Goal: Check status: Check status

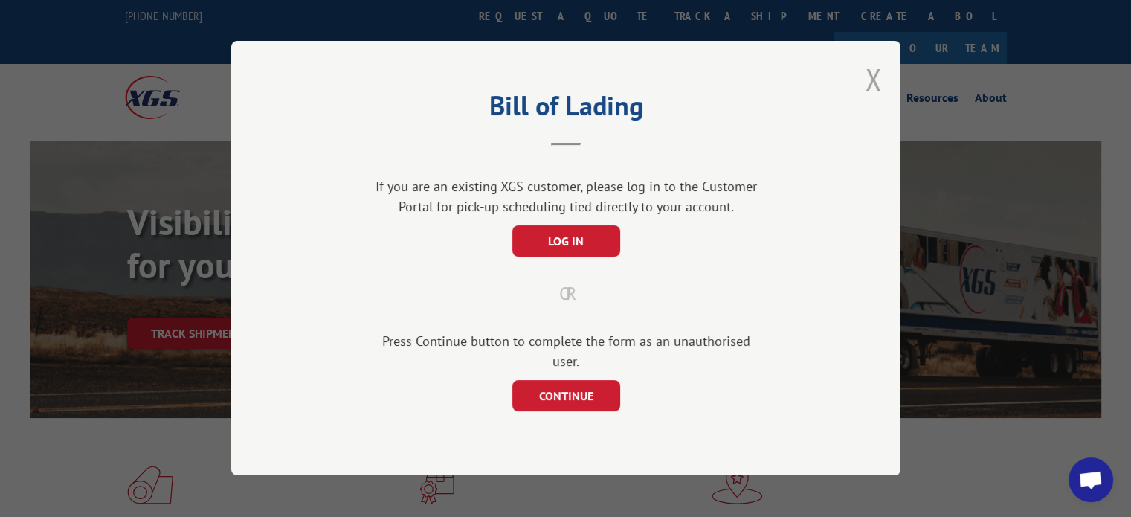
click at [878, 88] on button "Close modal" at bounding box center [874, 79] width 16 height 39
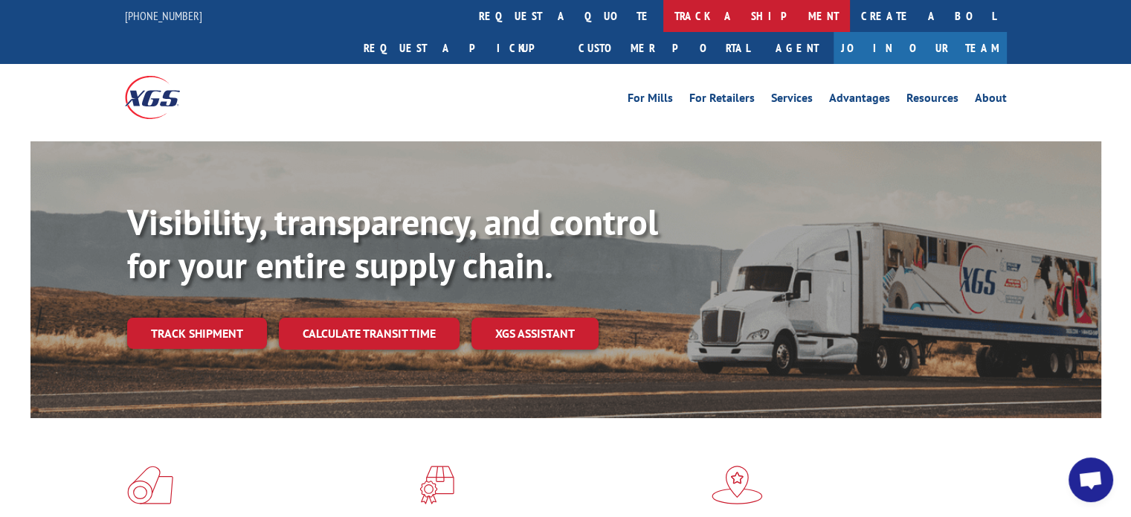
click at [664, 9] on link "track a shipment" at bounding box center [757, 16] width 187 height 32
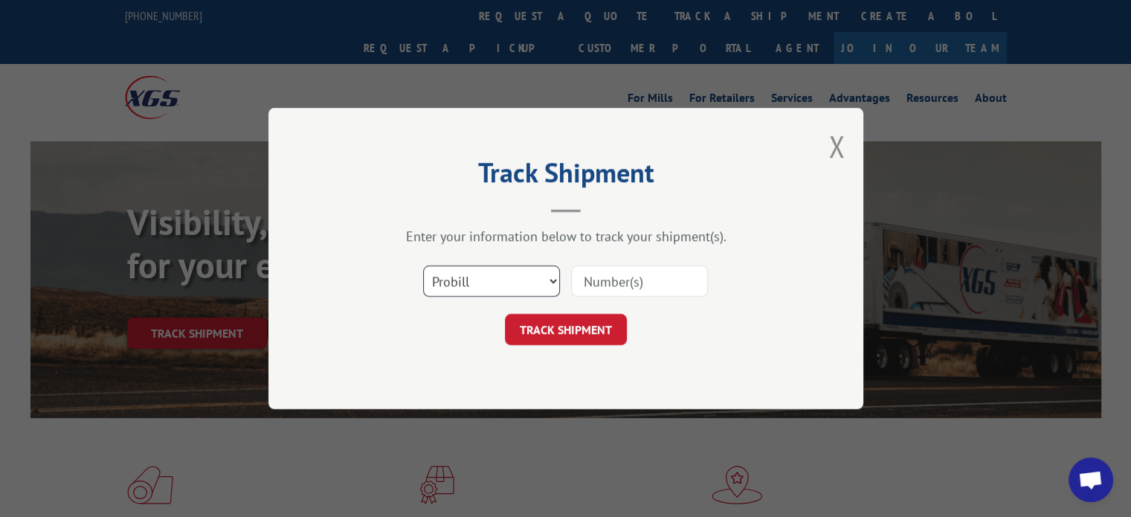
click at [483, 266] on select "Select category... Probill BOL PO" at bounding box center [491, 281] width 137 height 31
select select "bol"
click at [423, 266] on select "Select category... Probill BOL PO" at bounding box center [491, 281] width 137 height 31
click at [596, 282] on input at bounding box center [639, 281] width 137 height 31
type input "7066073"
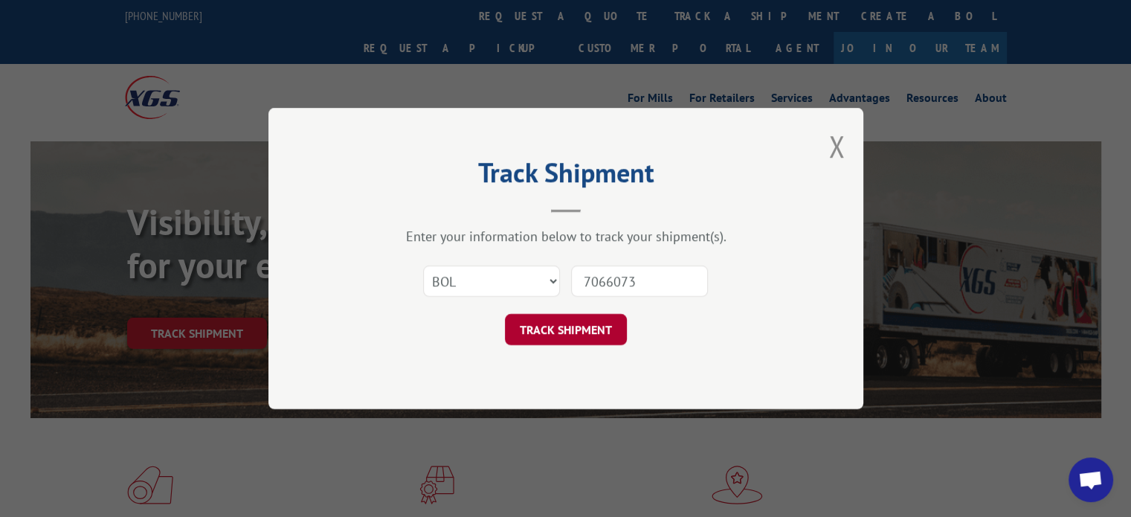
click at [571, 329] on button "TRACK SHIPMENT" at bounding box center [566, 329] width 122 height 31
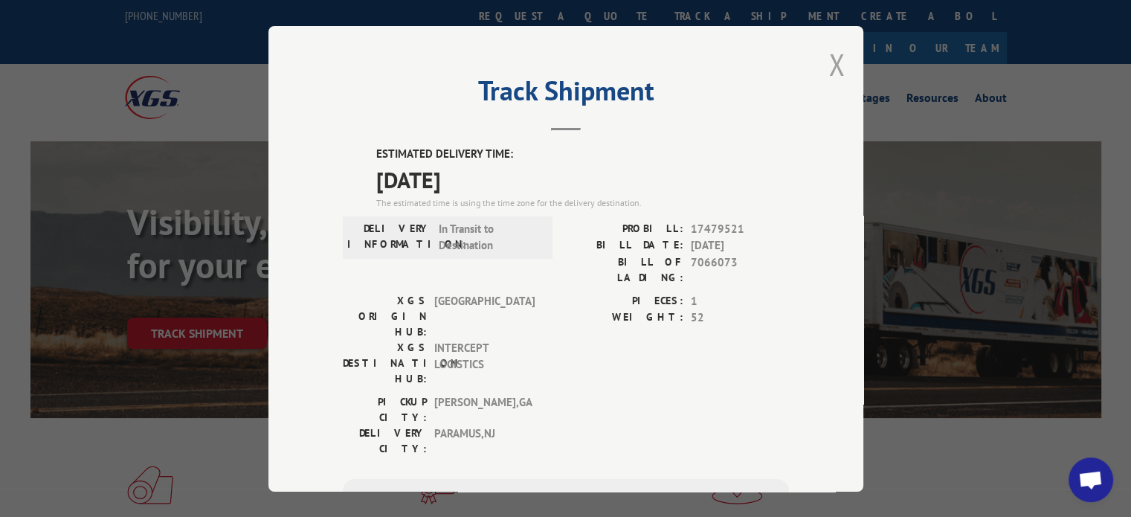
click at [829, 55] on button "Close modal" at bounding box center [837, 64] width 16 height 39
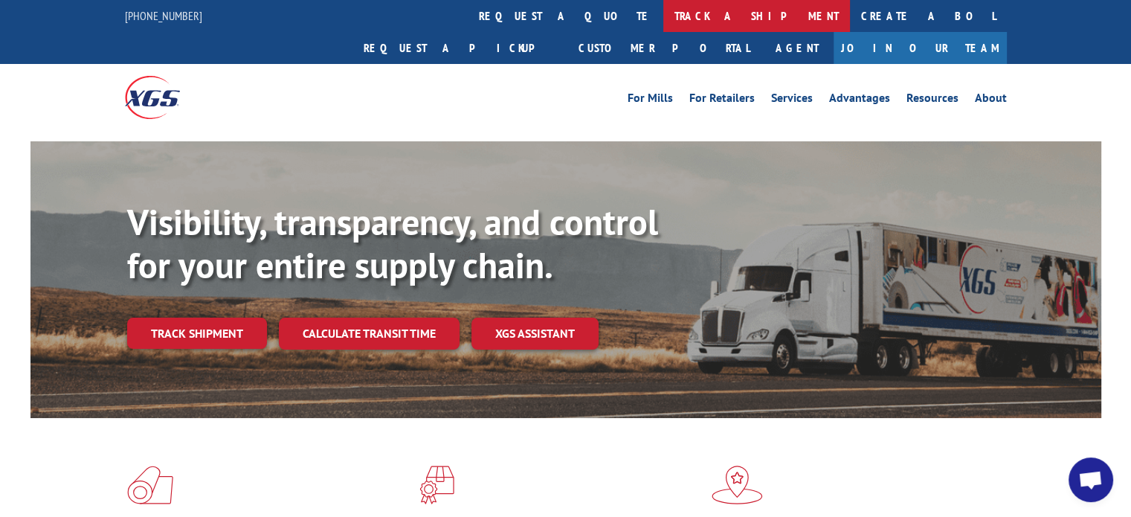
click at [664, 16] on link "track a shipment" at bounding box center [757, 16] width 187 height 32
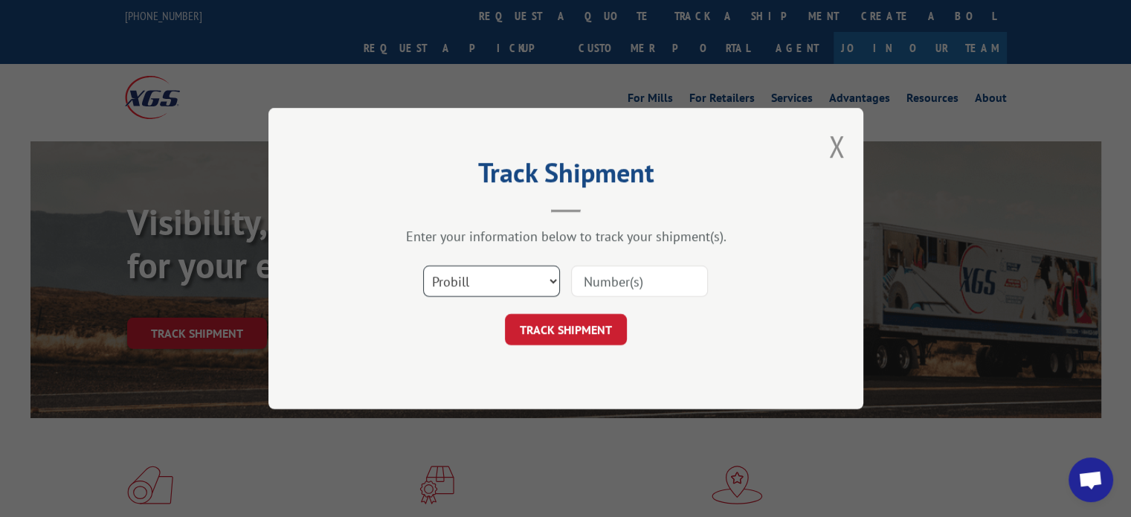
click at [497, 288] on select "Select category... Probill BOL PO" at bounding box center [491, 281] width 137 height 31
select select "bol"
click at [423, 266] on select "Select category... Probill BOL PO" at bounding box center [491, 281] width 137 height 31
click at [658, 273] on input at bounding box center [639, 281] width 137 height 31
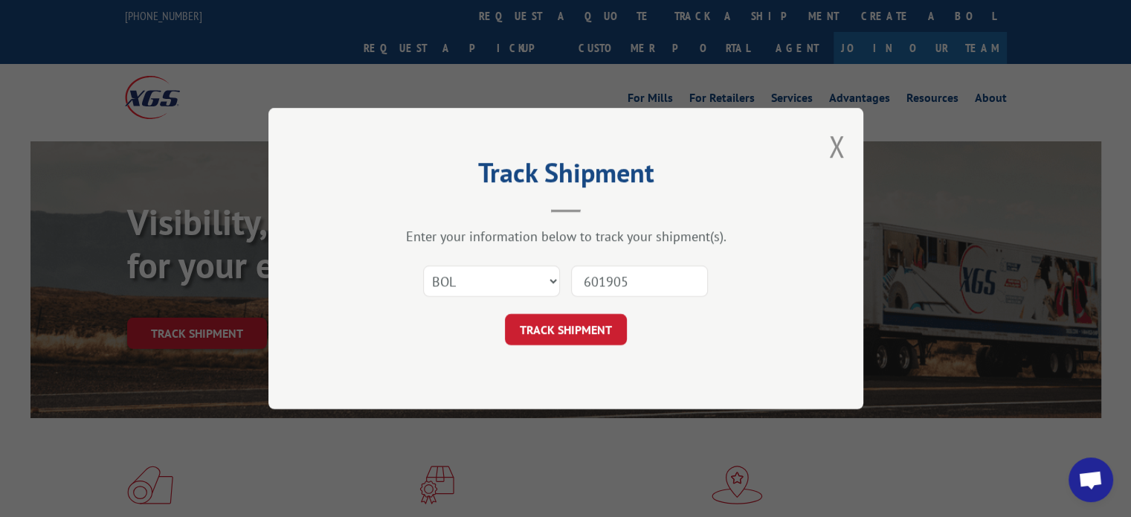
type input "6019052"
click button "TRACK SHIPMENT" at bounding box center [566, 329] width 122 height 31
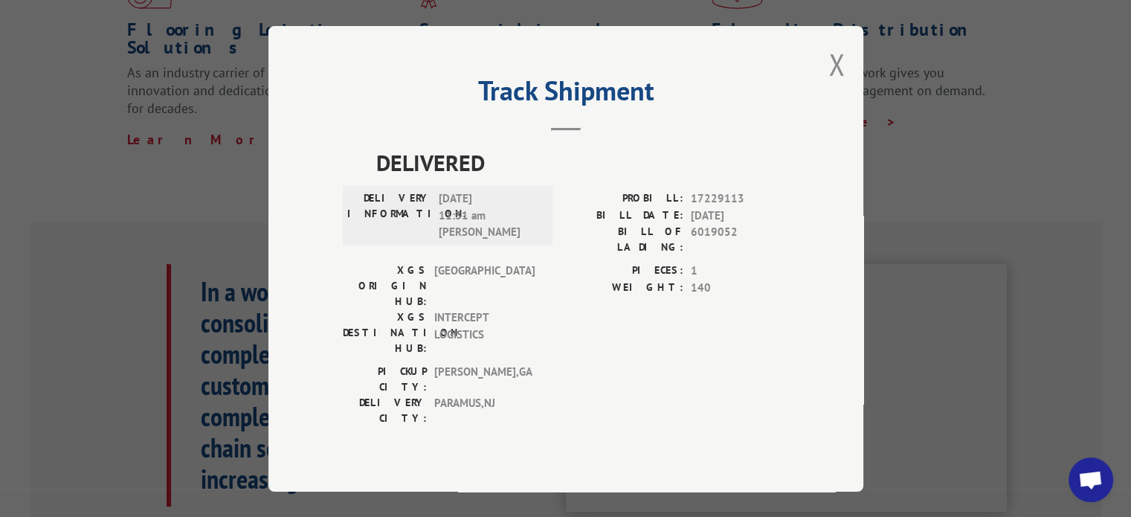
scroll to position [248, 0]
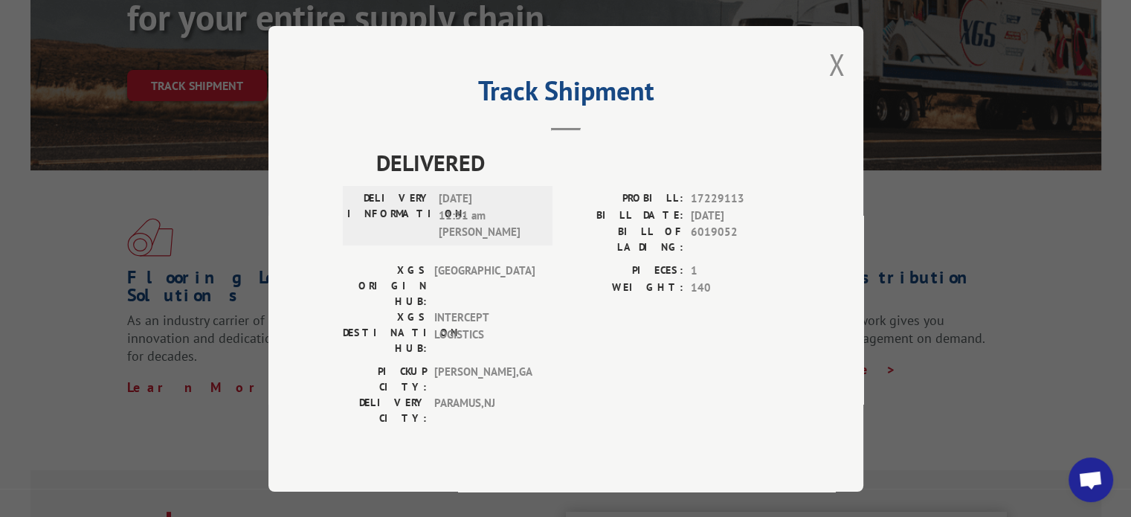
click at [846, 71] on div "Track Shipment DELIVERED DELIVERY INFORMATION: [DATE] 11:31 am [PERSON_NAME] PR…" at bounding box center [566, 259] width 595 height 466
click at [839, 74] on button "Close modal" at bounding box center [837, 64] width 16 height 39
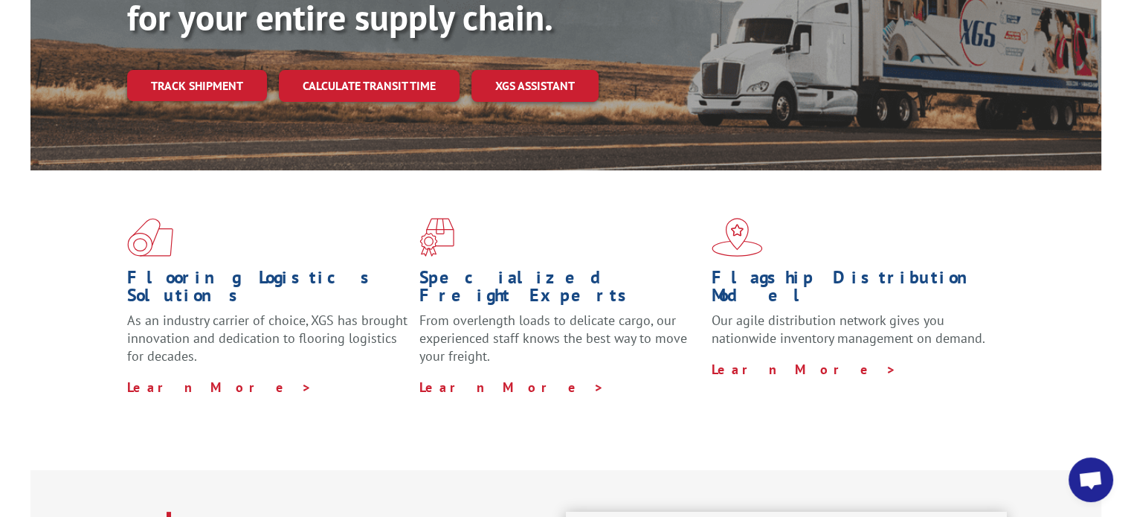
scroll to position [0, 0]
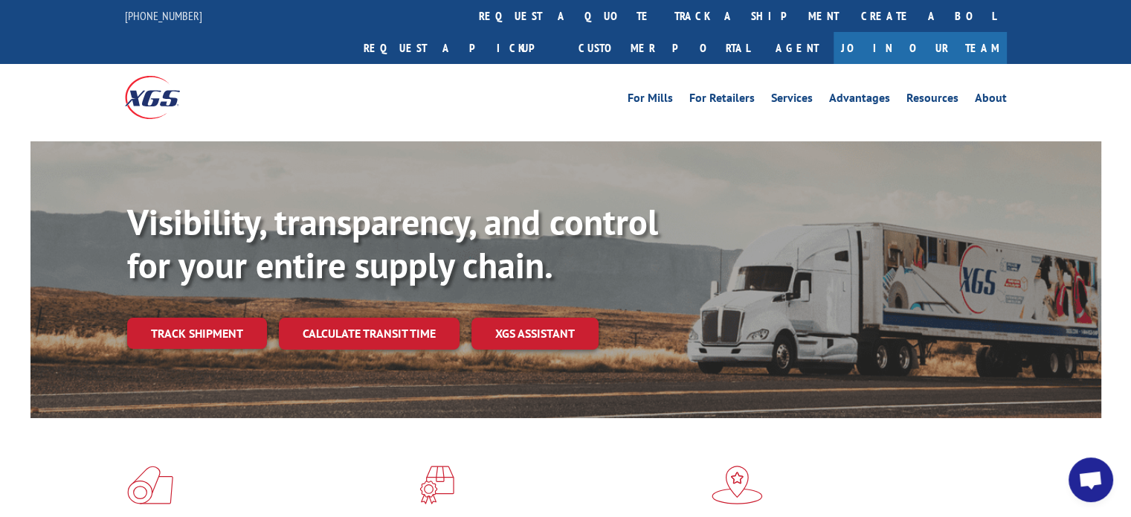
click at [535, 64] on div "For [PERSON_NAME] For Retailers Services Advantages Resources About For [PERSON…" at bounding box center [566, 97] width 882 height 66
click at [664, 17] on link "track a shipment" at bounding box center [757, 16] width 187 height 32
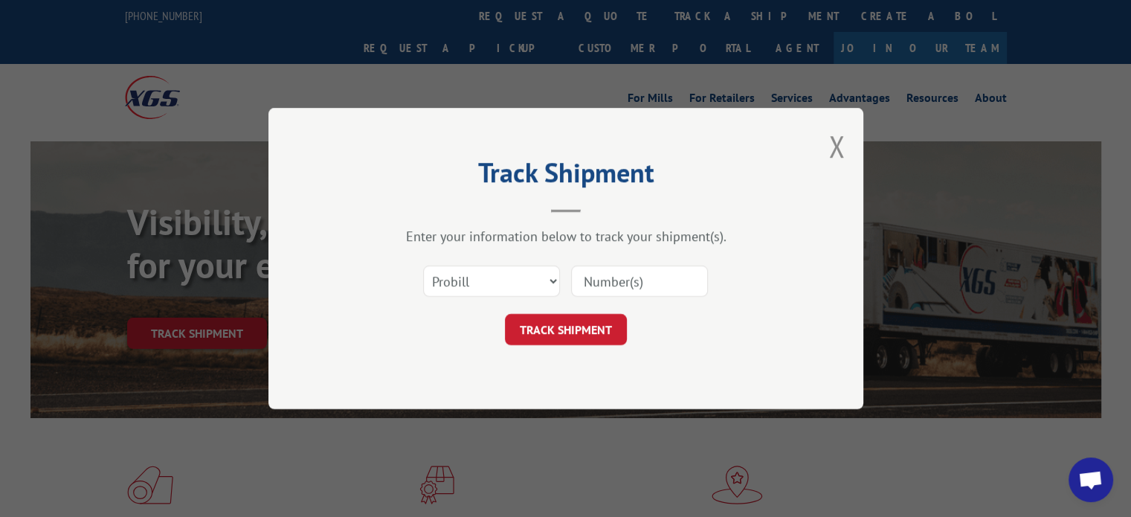
click at [489, 300] on div "Select category... Probill BOL PO" at bounding box center [566, 281] width 446 height 49
click at [470, 292] on select "Select category... Probill BOL PO" at bounding box center [491, 281] width 137 height 31
select select "bol"
click at [423, 266] on select "Select category... Probill BOL PO" at bounding box center [491, 281] width 137 height 31
click at [725, 288] on div "Select category... Probill BOL PO" at bounding box center [566, 281] width 446 height 49
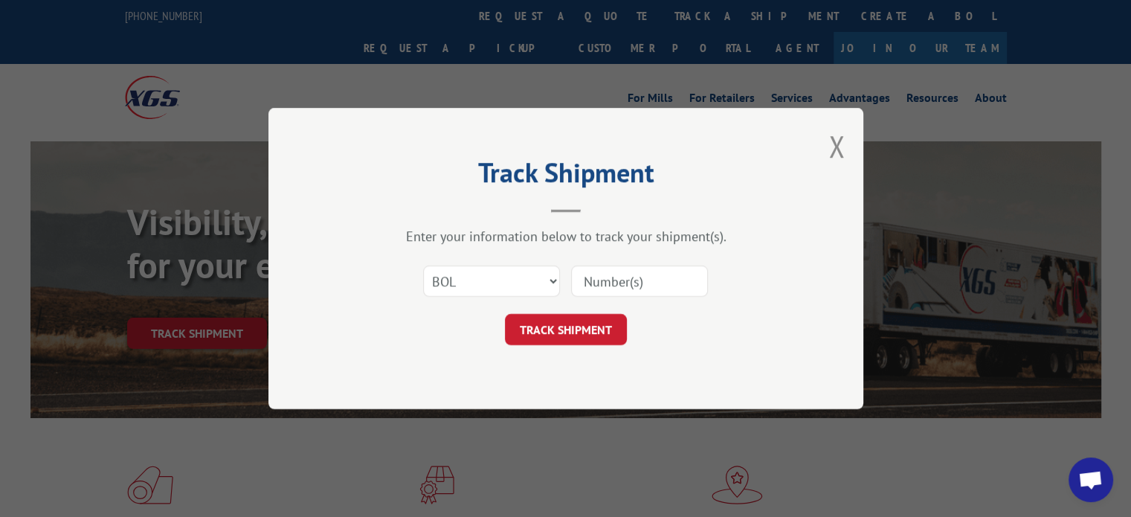
click at [702, 279] on input at bounding box center [639, 281] width 137 height 31
type input "7066073"
click button "TRACK SHIPMENT" at bounding box center [566, 329] width 122 height 31
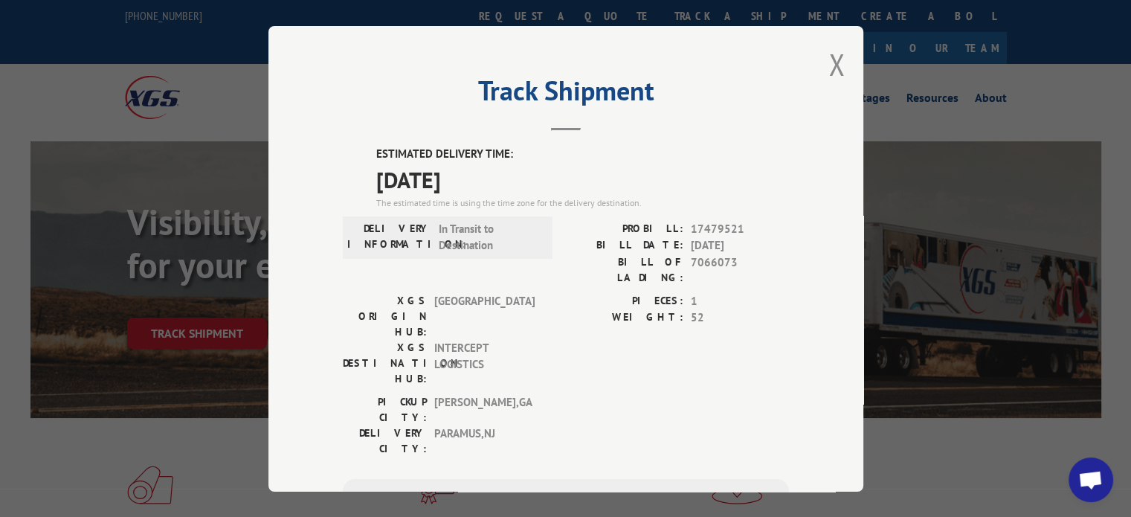
click at [839, 68] on div "Track Shipment ESTIMATED DELIVERY TIME: [DATE] The estimated time is using the …" at bounding box center [566, 259] width 595 height 466
click at [840, 59] on div "Track Shipment ESTIMATED DELIVERY TIME: [DATE] The estimated time is using the …" at bounding box center [566, 259] width 595 height 466
click at [833, 60] on button "Close modal" at bounding box center [837, 64] width 16 height 39
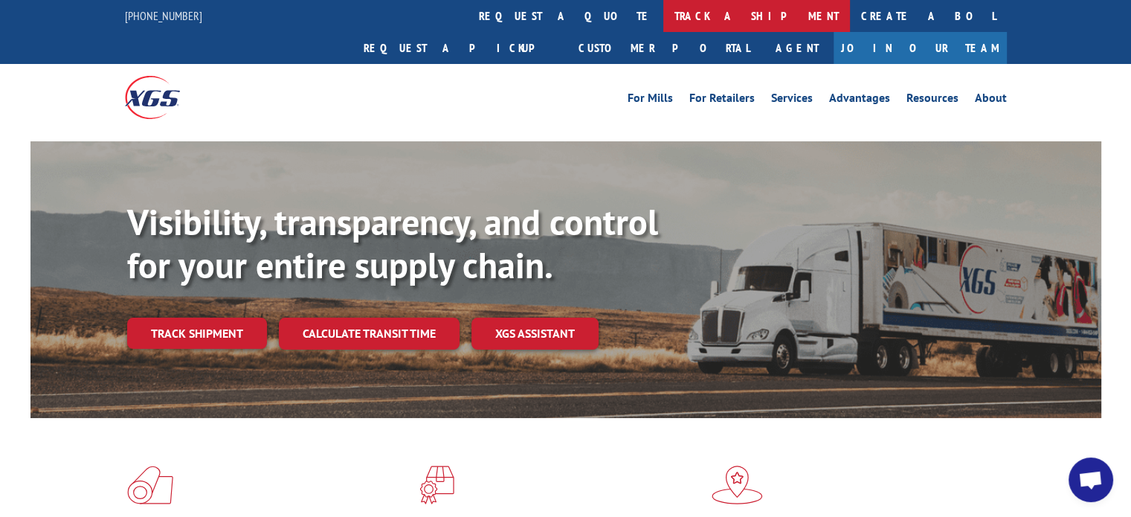
click at [664, 14] on link "track a shipment" at bounding box center [757, 16] width 187 height 32
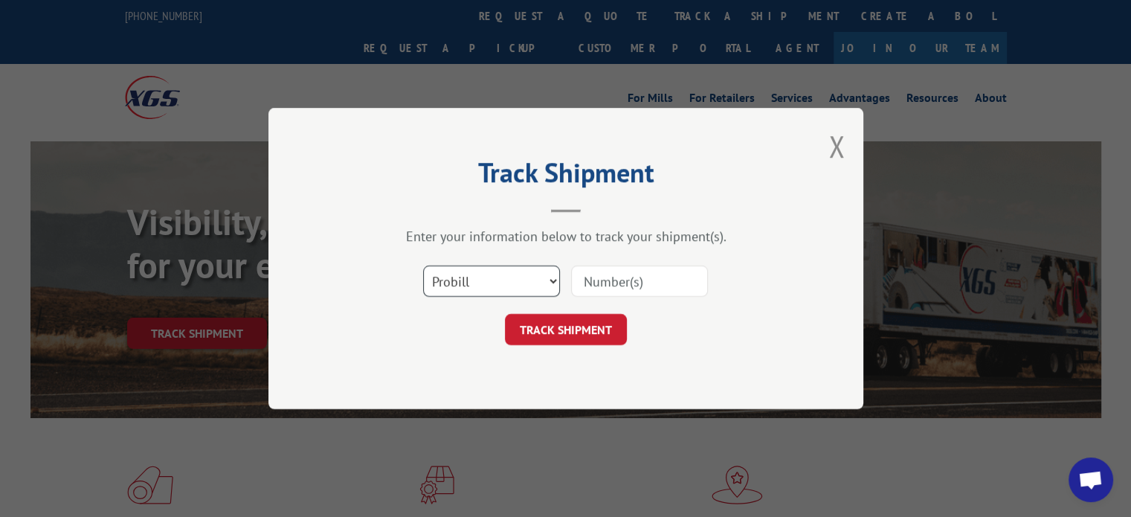
click at [434, 283] on select "Select category... Probill BOL PO" at bounding box center [491, 281] width 137 height 31
select select "bol"
click at [423, 266] on select "Select category... Probill BOL PO" at bounding box center [491, 281] width 137 height 31
drag, startPoint x: 623, startPoint y: 283, endPoint x: 730, endPoint y: 272, distance: 107.0
click at [623, 283] on input at bounding box center [639, 281] width 137 height 31
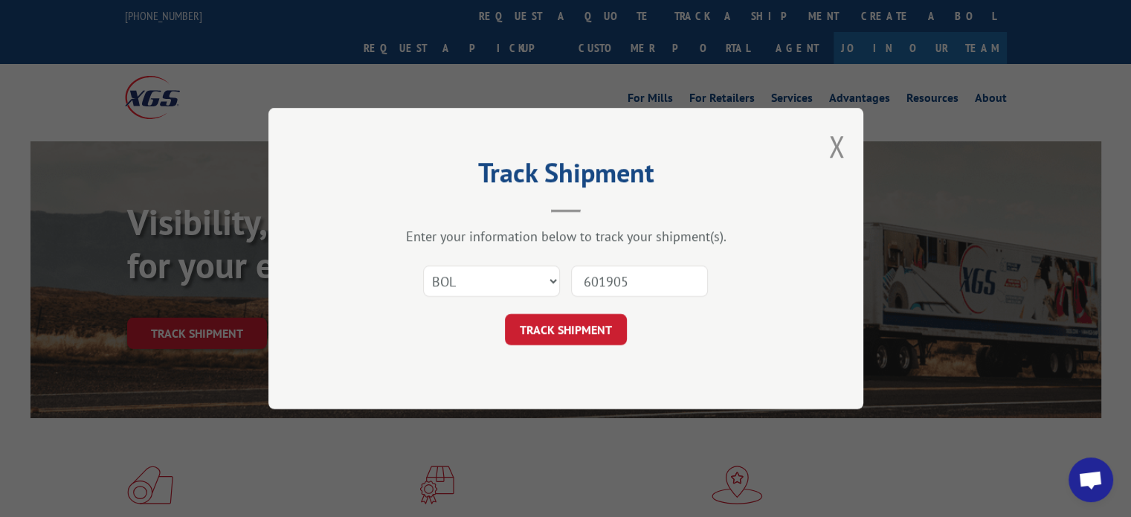
type input "6019052"
click button "TRACK SHIPMENT" at bounding box center [566, 329] width 122 height 31
